Goal: Transaction & Acquisition: Book appointment/travel/reservation

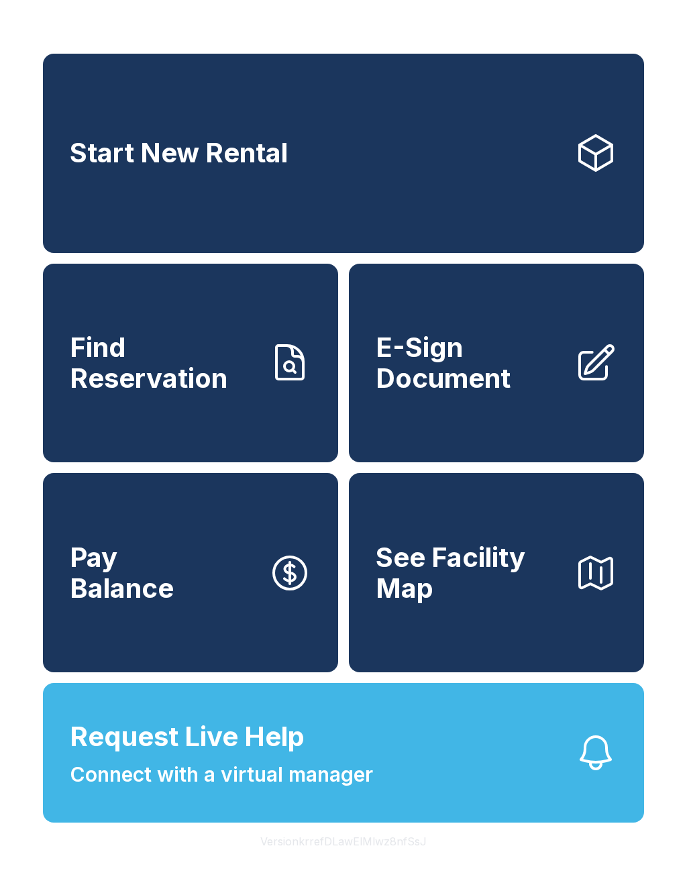
scroll to position [16, 0]
click at [229, 144] on span "Start New Rental" at bounding box center [179, 153] width 218 height 31
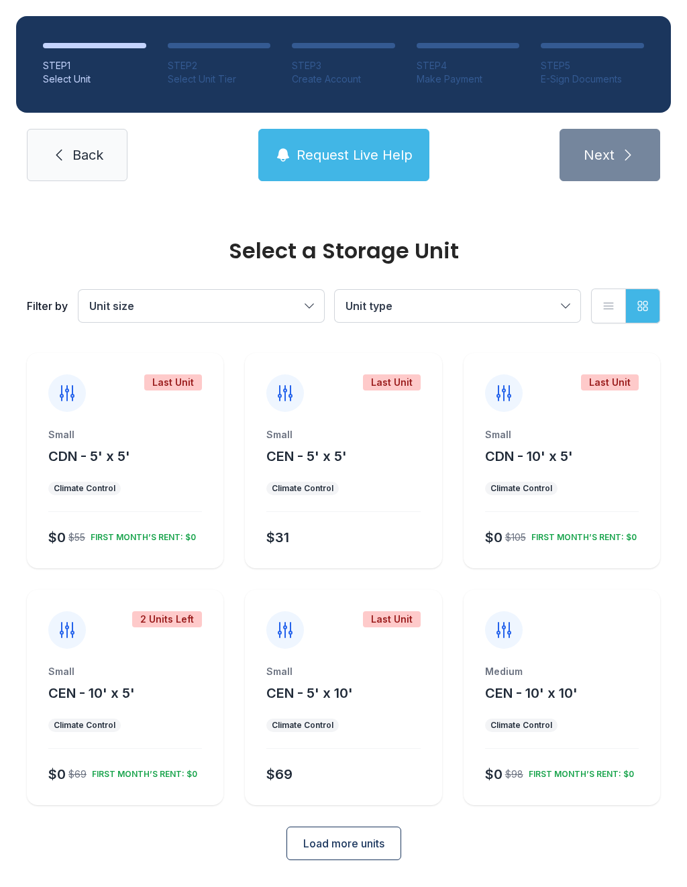
click at [371, 846] on span "Load more units" at bounding box center [343, 843] width 81 height 16
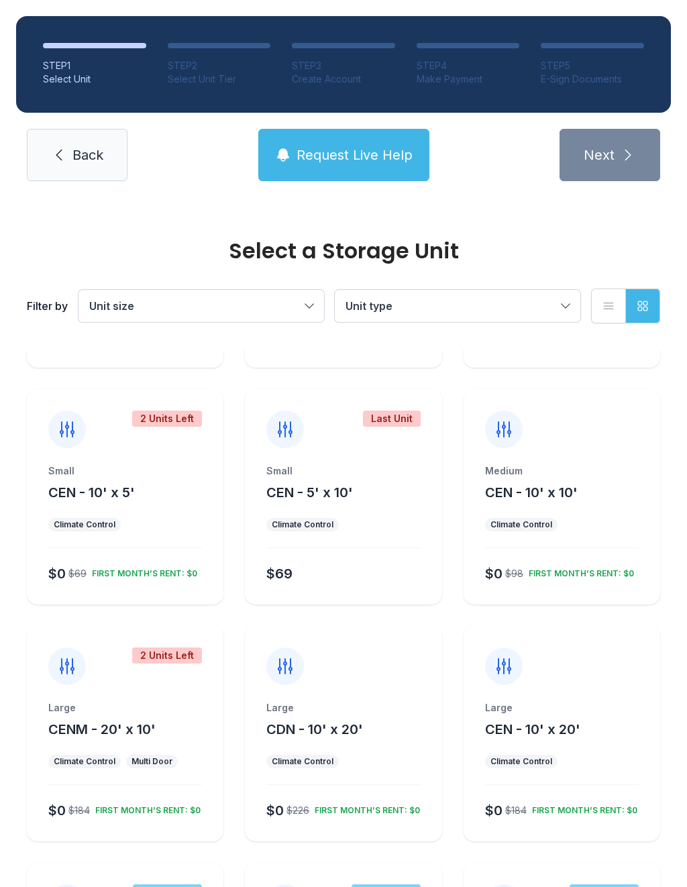
scroll to position [196, 0]
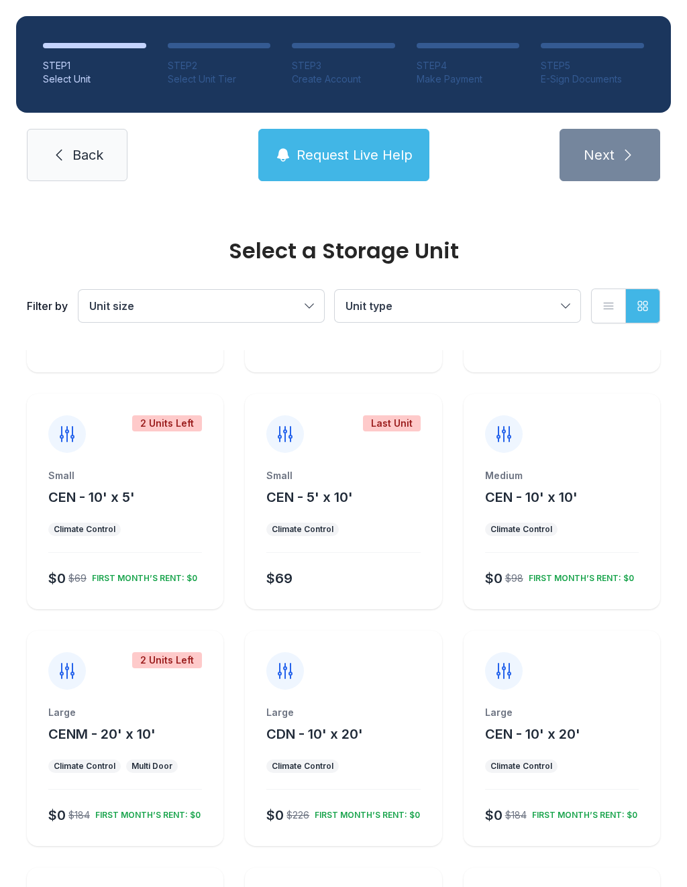
click at [319, 301] on button "Unit size" at bounding box center [202, 306] width 246 height 32
click at [178, 460] on label "Extra Large" at bounding box center [201, 455] width 213 height 16
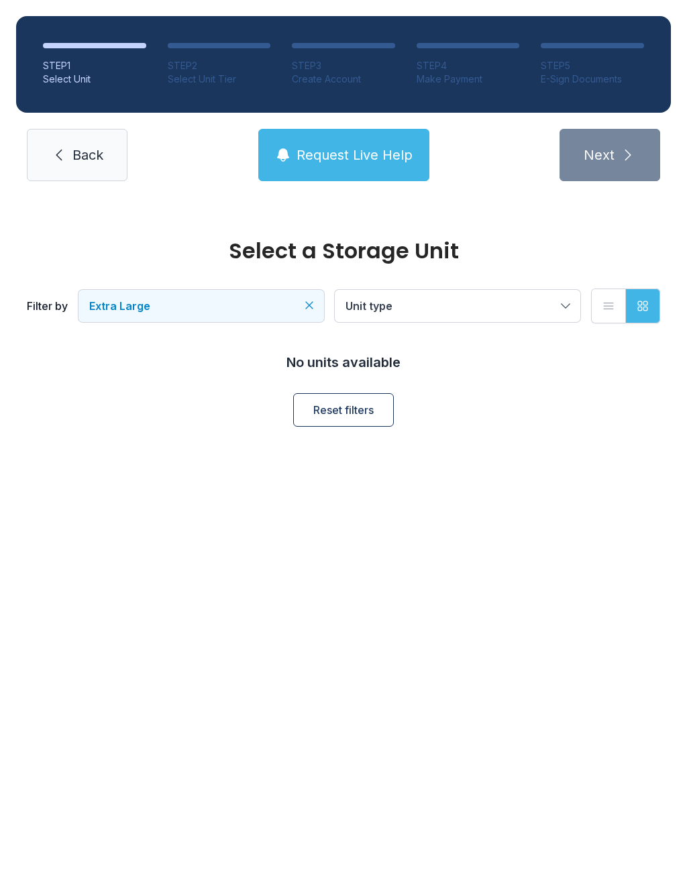
click at [296, 305] on span "Extra Large" at bounding box center [194, 306] width 211 height 16
click at [140, 402] on span "Large" at bounding box center [133, 401] width 29 height 16
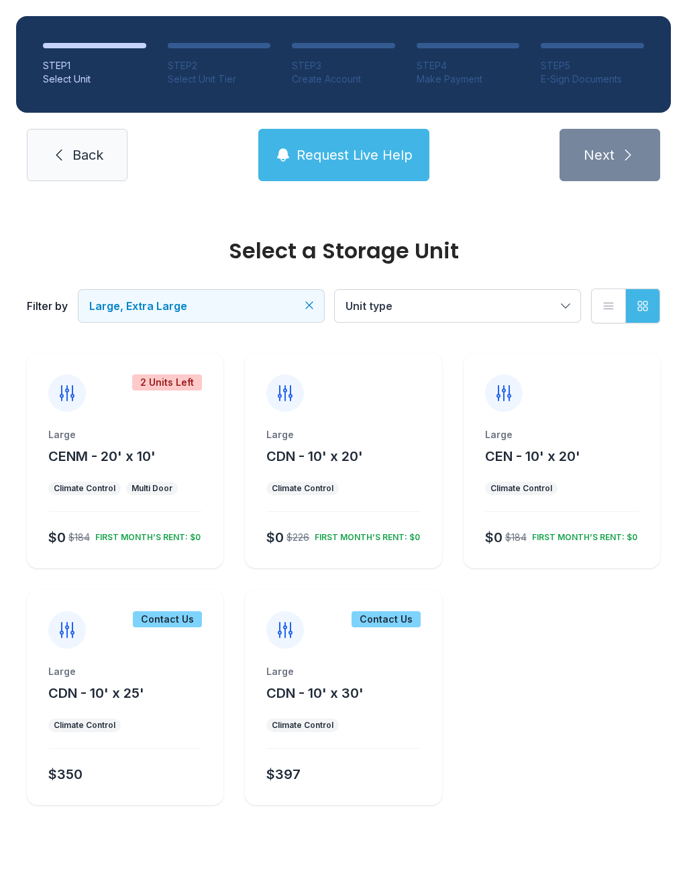
click at [551, 303] on span "Unit type" at bounding box center [451, 306] width 211 height 16
click at [148, 524] on div "$0 $184 FIRST MONTH’S RENT: $0" at bounding box center [122, 535] width 159 height 24
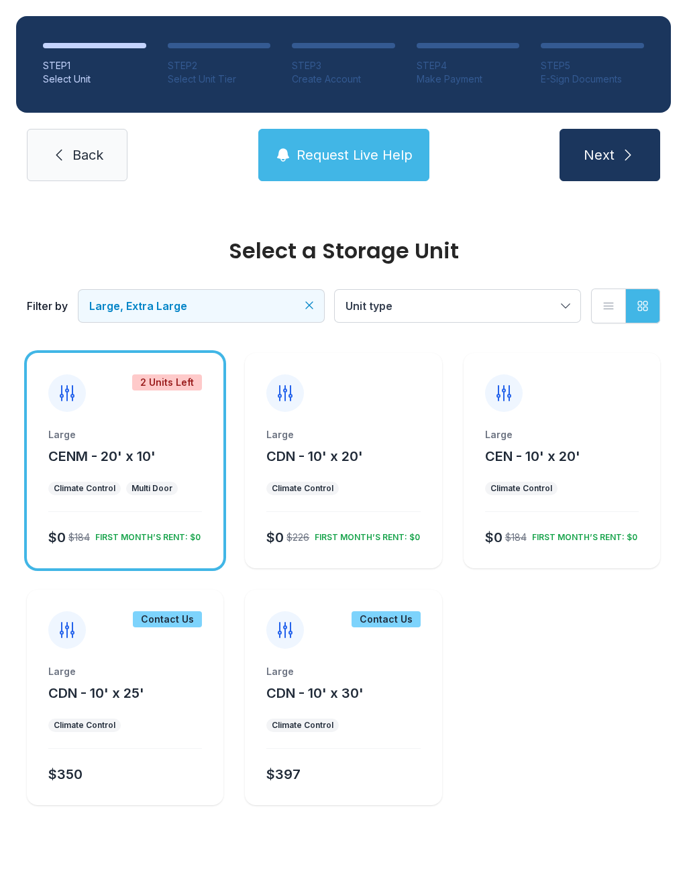
click at [114, 443] on div "Large CENM - 20' x 10'" at bounding box center [125, 447] width 154 height 38
click at [117, 465] on button "CENM - 20' x 10'" at bounding box center [101, 456] width 107 height 19
click at [116, 465] on button "CENM - 20' x 10'" at bounding box center [101, 456] width 107 height 19
click at [95, 464] on span "CENM - 20' x 10'" at bounding box center [101, 456] width 107 height 16
click at [102, 470] on div "Large CENM - 20' x 10' Climate Control Multi Door $0 $184 FIRST MONTH’S RENT: $0" at bounding box center [125, 498] width 197 height 140
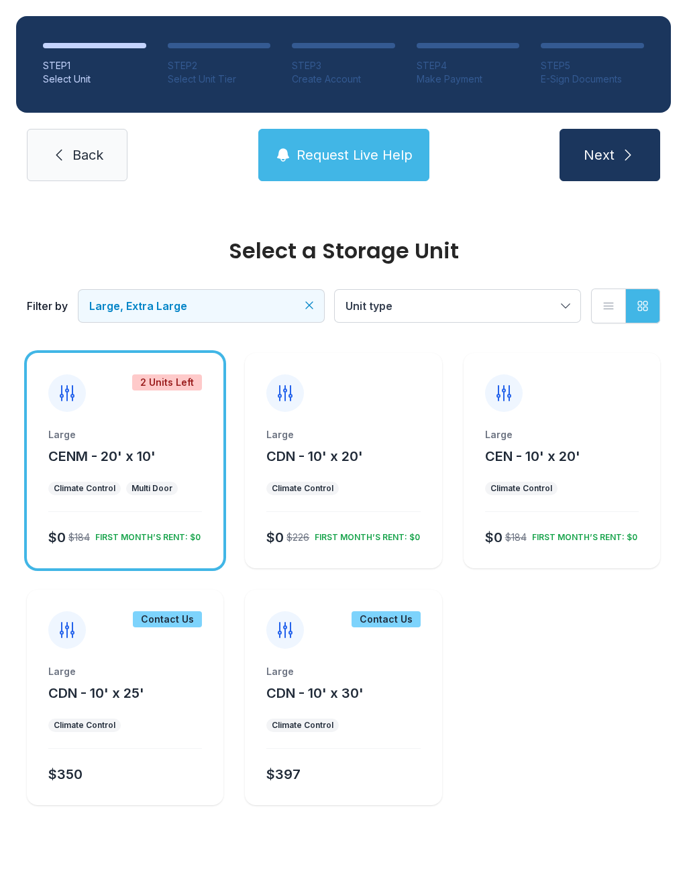
click at [605, 168] on button "Next" at bounding box center [610, 155] width 101 height 52
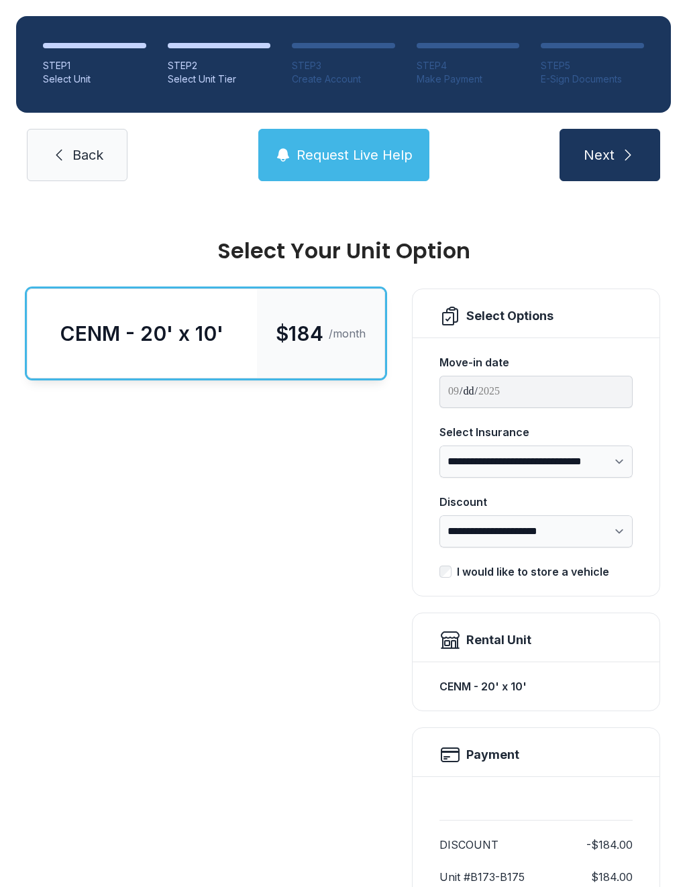
click at [72, 165] on link "Back" at bounding box center [77, 155] width 101 height 52
